Goal: Navigation & Orientation: Find specific page/section

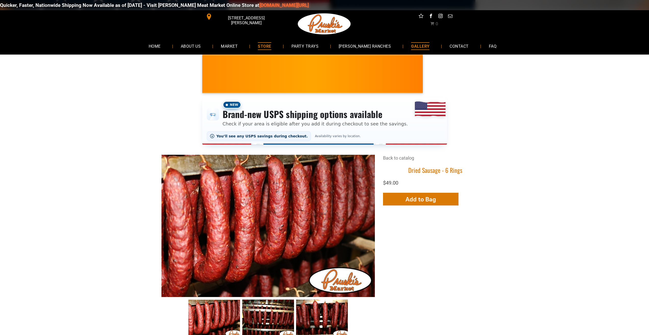
click at [415, 48] on span "GALLERY" at bounding box center [420, 45] width 18 height 7
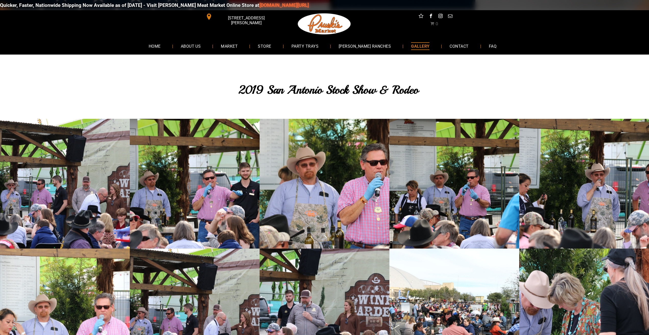
click at [233, 18] on span "[STREET_ADDRESS][PERSON_NAME]" at bounding box center [246, 20] width 66 height 15
